Goal: Information Seeking & Learning: Understand process/instructions

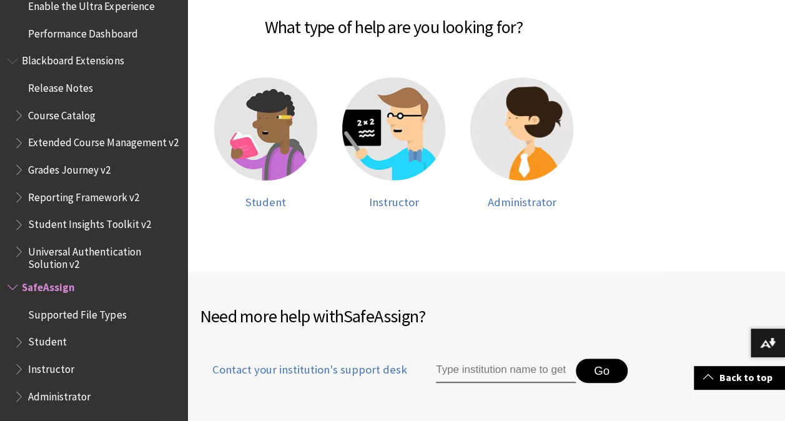
scroll to position [287, 0]
click at [255, 199] on span "Student" at bounding box center [265, 202] width 41 height 14
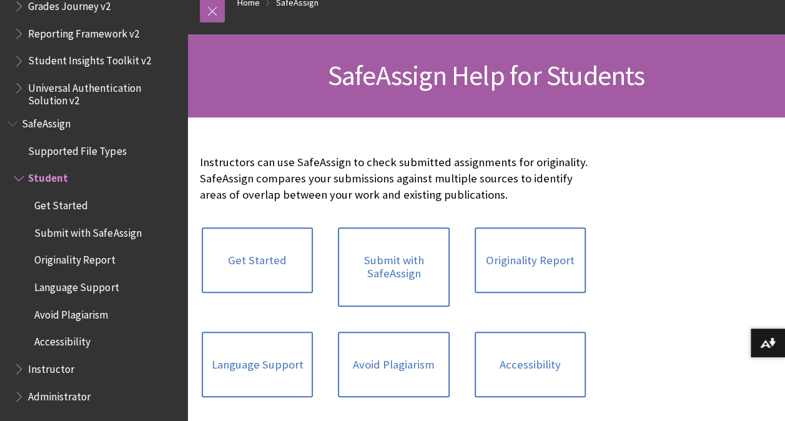
scroll to position [144, 0]
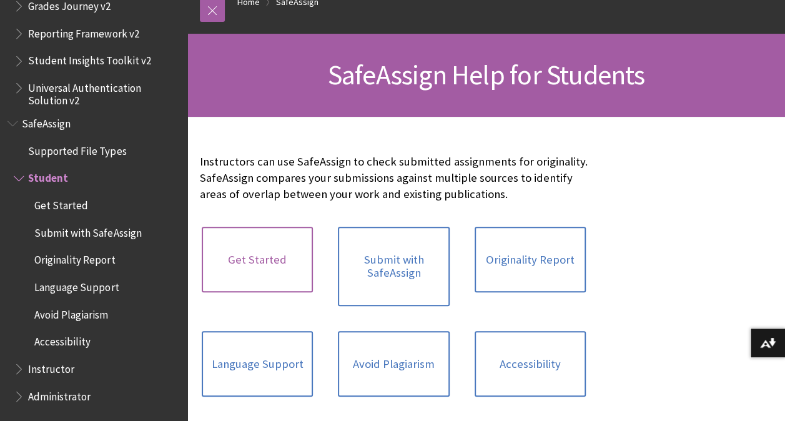
click at [263, 260] on link "Get Started" at bounding box center [257, 260] width 111 height 66
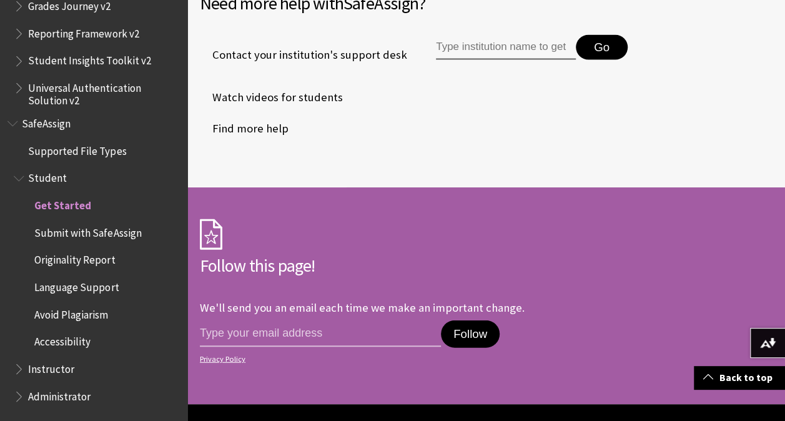
scroll to position [1385, 0]
